Goal: Find specific page/section: Find specific page/section

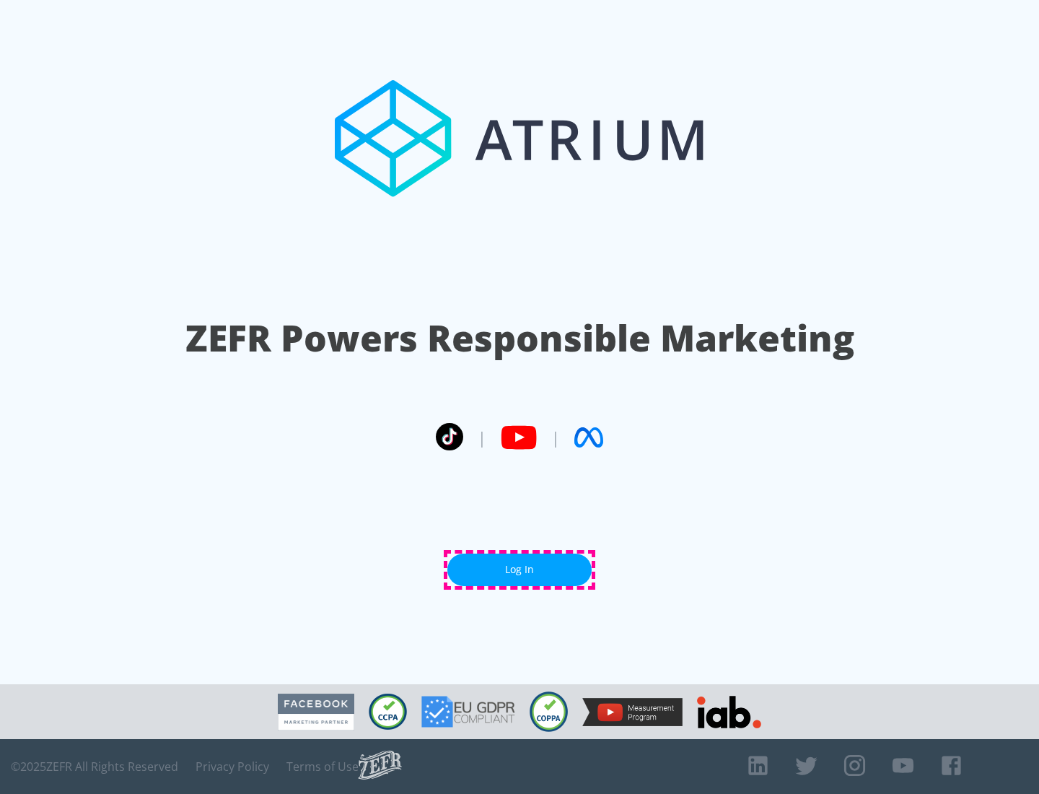
click at [520, 569] on link "Log In" at bounding box center [519, 569] width 144 height 32
